Goal: Check status: Check status

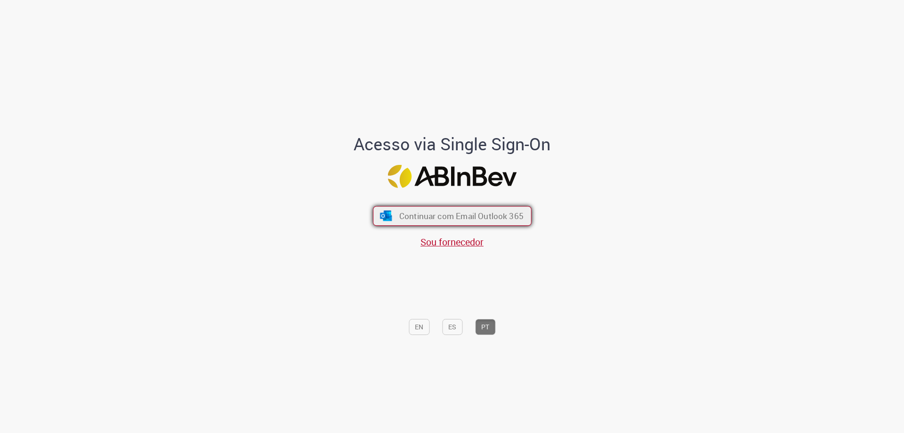
click at [465, 211] on span "Continuar com Email Outlook 365" at bounding box center [461, 215] width 124 height 11
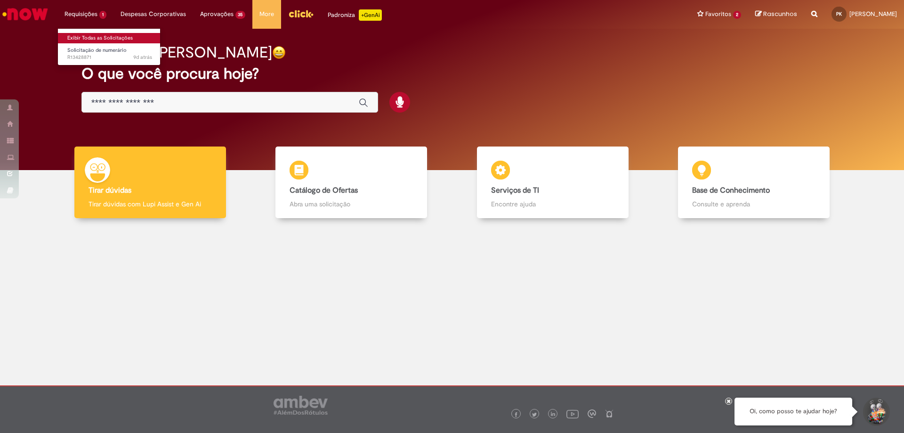
click at [93, 38] on link "Exibir Todas as Solicitações" at bounding box center [110, 38] width 104 height 10
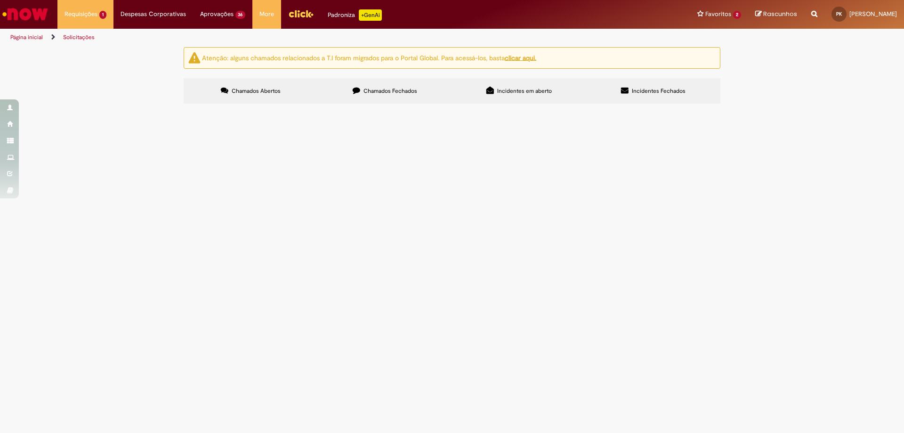
click at [374, 84] on label "Chamados Fechados" at bounding box center [385, 90] width 134 height 25
click at [0, 0] on span "Pagamento Seguro Acidente para a Pessoa Entregadora (NÃO são funcionários ou te…" at bounding box center [0, 0] width 0 height 0
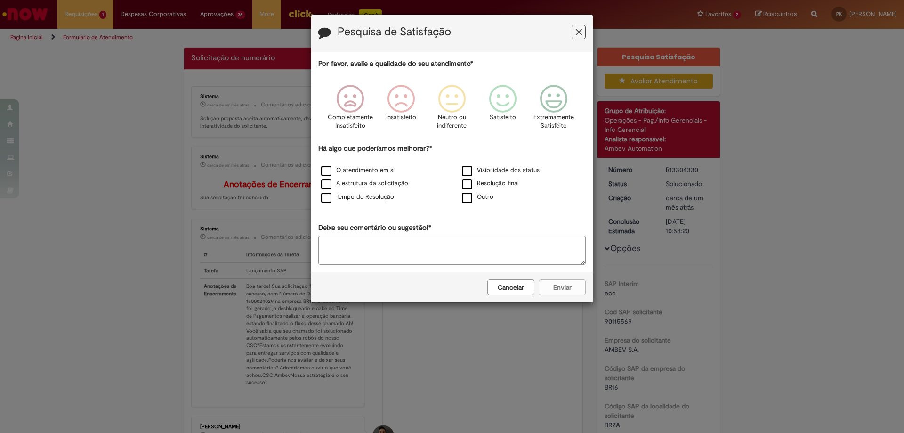
click at [583, 31] on button "Feedback" at bounding box center [579, 32] width 14 height 14
